Goal: Find specific page/section: Find specific page/section

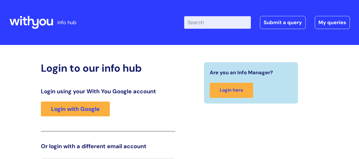
scroll to position [12, 0]
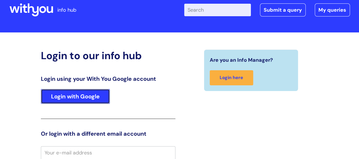
click at [94, 97] on link "Login with Google" at bounding box center [75, 96] width 69 height 15
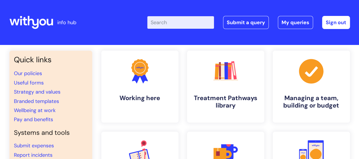
click at [43, 82] on li "Useful forms" at bounding box center [51, 82] width 74 height 9
click at [32, 82] on link "Useful forms" at bounding box center [29, 82] width 30 height 7
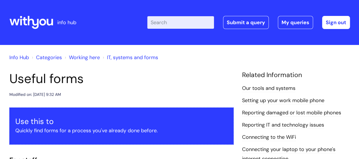
click at [181, 24] on input "Enter your search term here..." at bounding box center [180, 22] width 67 height 12
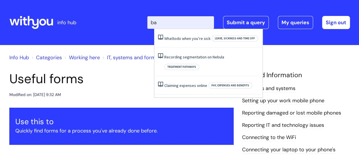
type input "b"
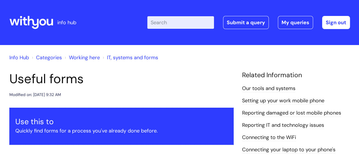
click at [76, 37] on div "info hub" at bounding box center [51, 23] width 85 height 34
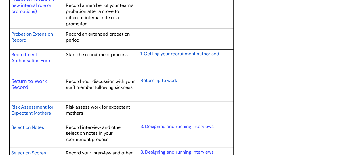
scroll to position [852, 0]
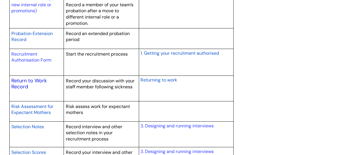
click at [30, 78] on link "Return to Work Record" at bounding box center [29, 83] width 36 height 13
